Goal: Information Seeking & Learning: Find specific fact

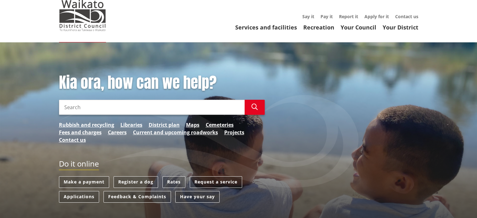
scroll to position [31, 0]
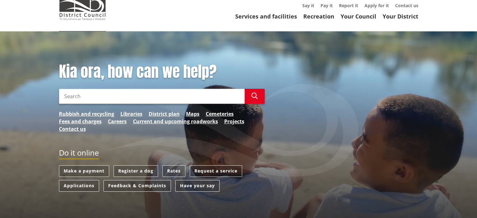
click at [93, 98] on input "Search" at bounding box center [151, 96] width 185 height 15
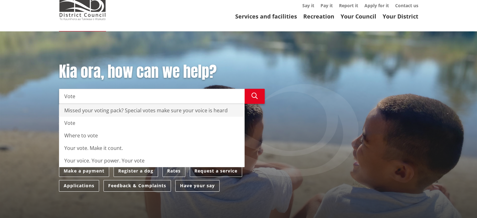
type input "Vote"
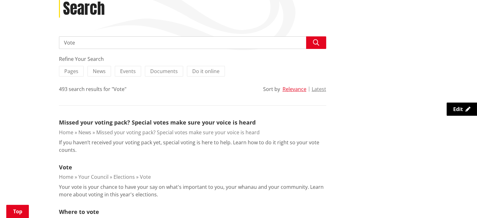
scroll to position [125, 0]
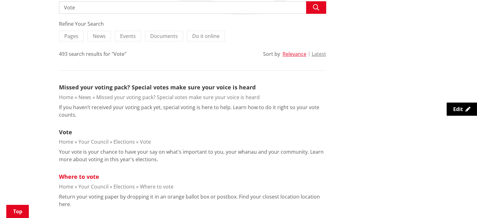
click at [73, 177] on link "Where to vote" at bounding box center [79, 177] width 40 height 8
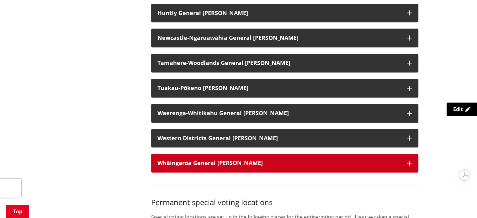
scroll to position [533, 0]
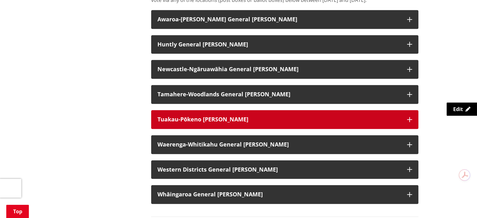
click at [391, 123] on h3 "Tuakau-Pōkeno [PERSON_NAME]" at bounding box center [278, 119] width 243 height 6
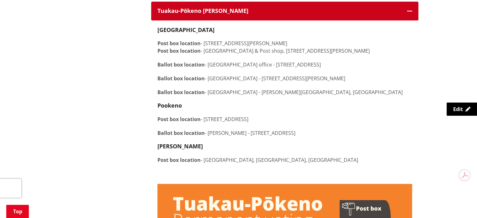
scroll to position [627, 0]
